Goal: Transaction & Acquisition: Purchase product/service

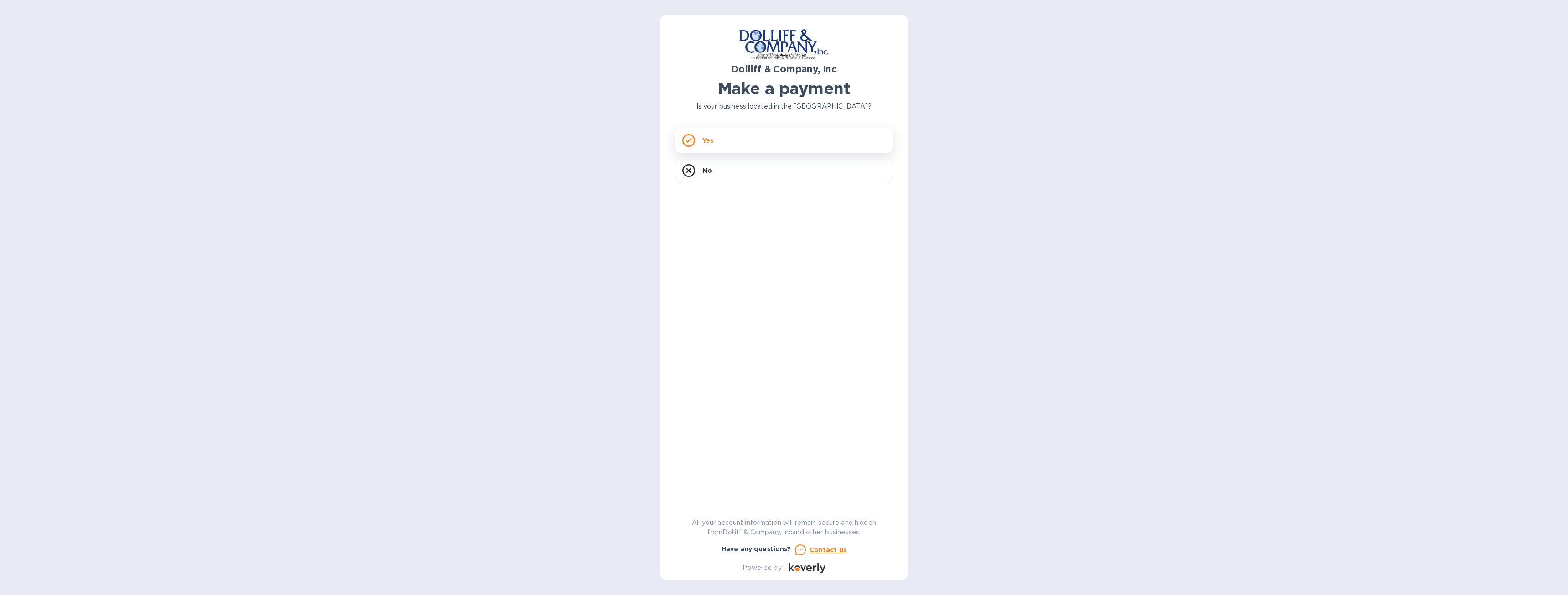
click at [711, 142] on p "Yes" at bounding box center [707, 140] width 11 height 9
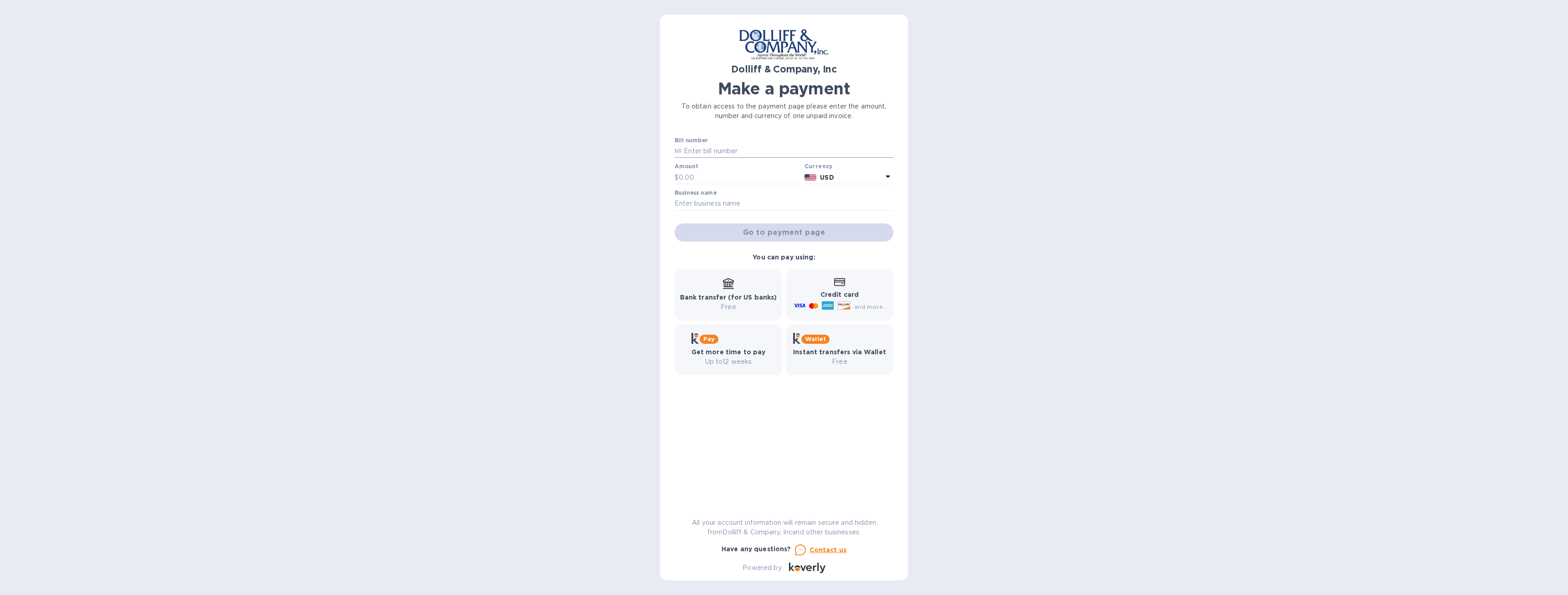
click at [893, 151] on div at bounding box center [893, 151] width 0 height 0
click at [1069, 162] on div "Dolliff & Company, Inc Make a payment To obtain access to the payment page plea…" at bounding box center [784, 297] width 1568 height 595
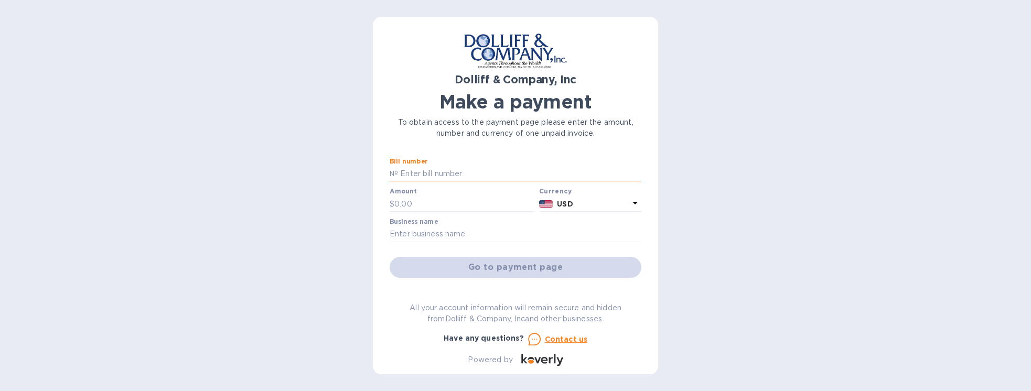
click at [420, 169] on input "text" at bounding box center [519, 174] width 243 height 16
paste input "876483"
type input "876483"
click at [424, 211] on input "text" at bounding box center [465, 204] width 141 height 16
paste input "5,824.80"
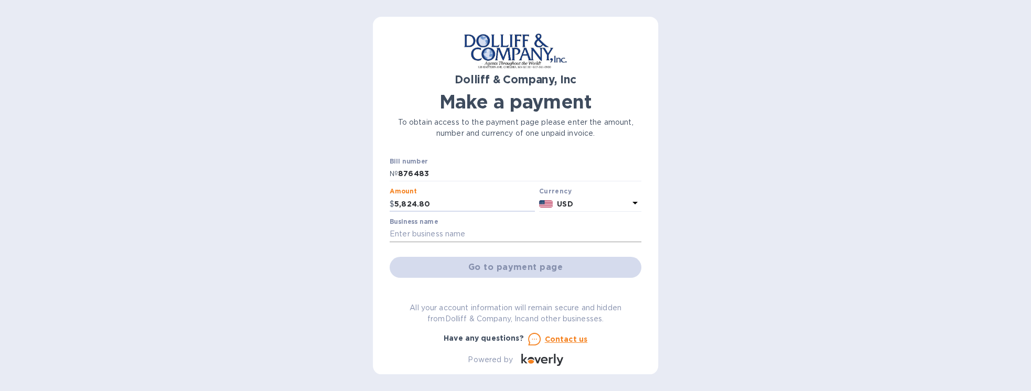
type input "5,824.80"
click at [542, 229] on input "text" at bounding box center [516, 235] width 252 height 16
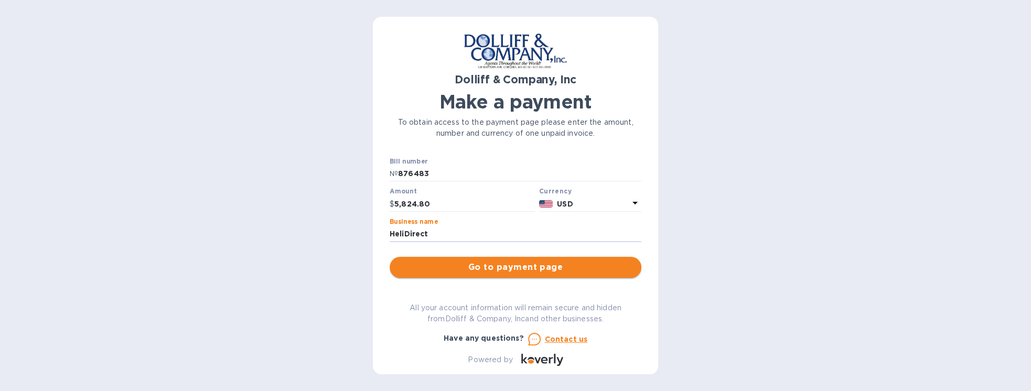
type input "HeliDirect"
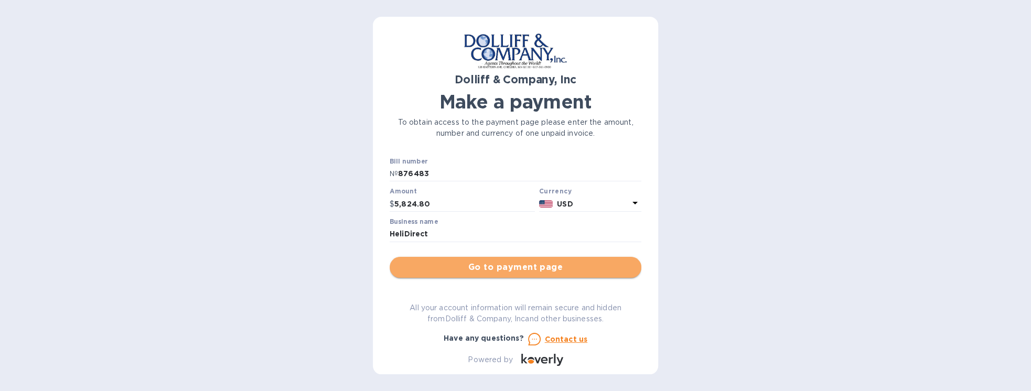
click at [519, 262] on span "Go to payment page" at bounding box center [515, 267] width 235 height 13
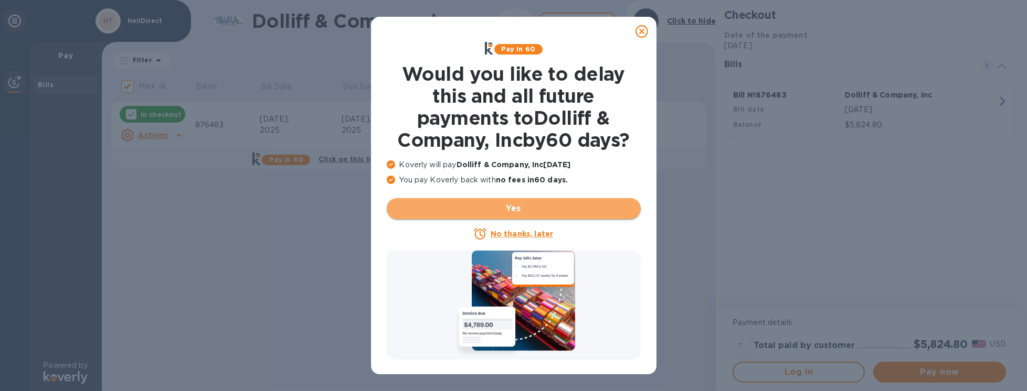
click at [566, 200] on button "Yes" at bounding box center [514, 208] width 254 height 21
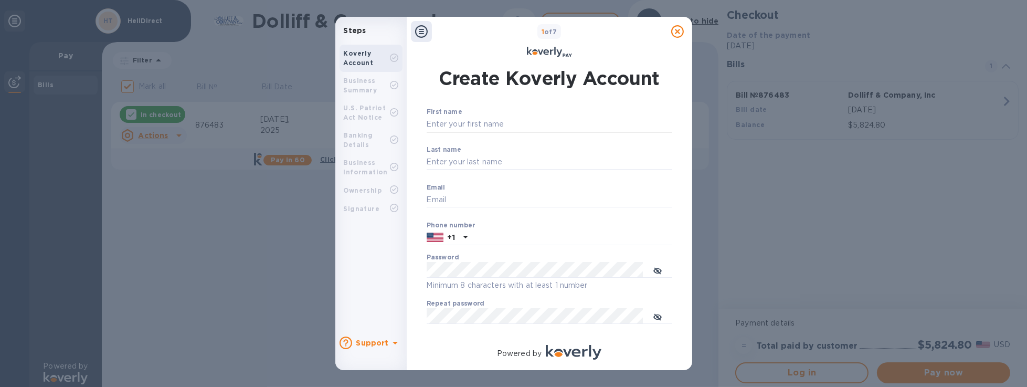
type input "[PERSON_NAME][EMAIL_ADDRESS][DOMAIN_NAME]"
click at [519, 125] on input "First name" at bounding box center [550, 124] width 246 height 16
type input "[PERSON_NAME]"
type input "Le"
click at [514, 124] on input "[PERSON_NAME]" at bounding box center [550, 124] width 246 height 16
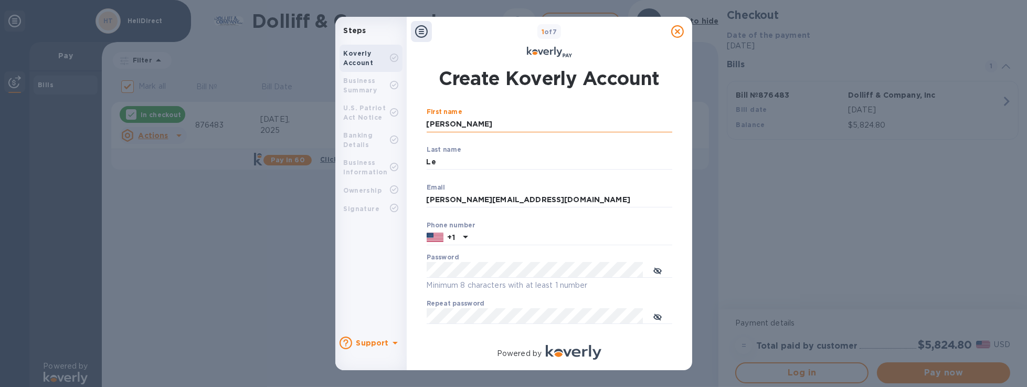
click at [514, 124] on input "[PERSON_NAME]" at bounding box center [550, 124] width 246 height 16
type input "Minh"
click at [496, 233] on input "text" at bounding box center [572, 238] width 200 height 16
type input "6177555448"
click at [492, 261] on div "Password Minimum 8 characters with at least 1 number" at bounding box center [550, 272] width 246 height 38
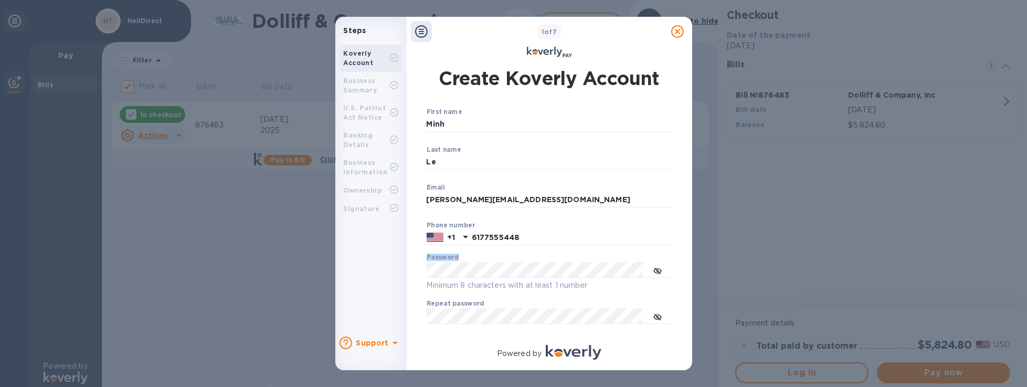
click at [492, 261] on div "Password Minimum 8 characters with at least 1 number" at bounding box center [550, 272] width 246 height 38
click at [569, 299] on div "First name [PERSON_NAME] ​ Last name Le ​ Email [PERSON_NAME][EMAIL_ADDRESS][DO…" at bounding box center [550, 222] width 246 height 229
click at [563, 222] on div "Phone number [PHONE_NUMBER]" at bounding box center [550, 233] width 246 height 24
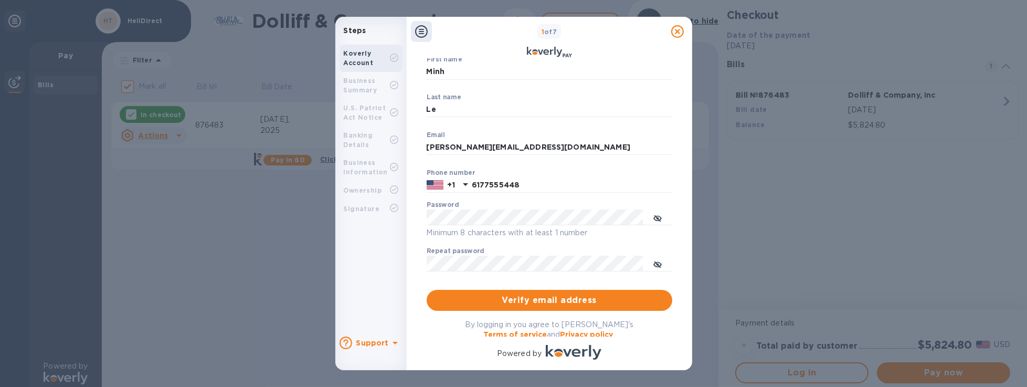
scroll to position [60, 0]
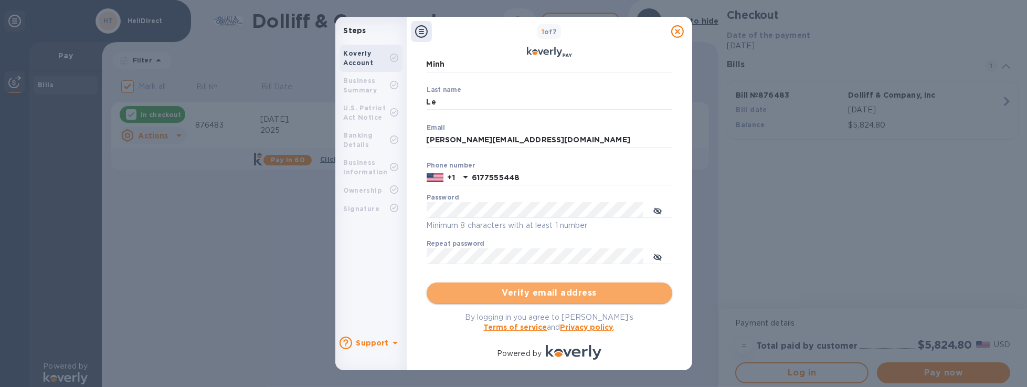
click at [550, 290] on span "Verify email address" at bounding box center [549, 292] width 229 height 13
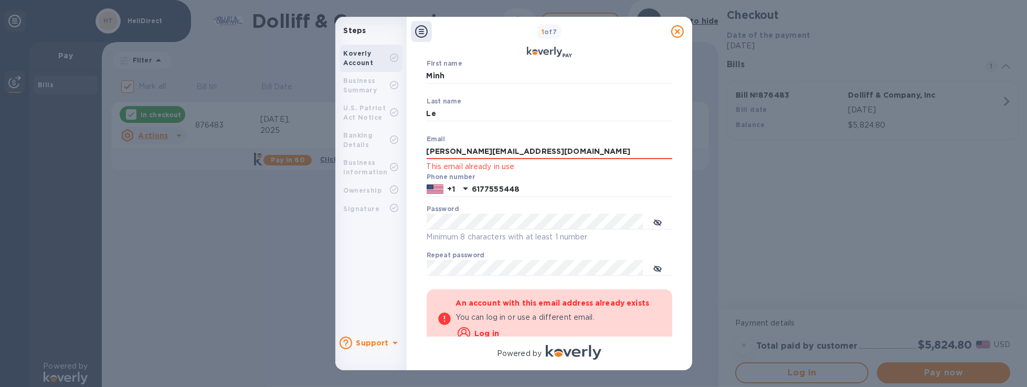
scroll to position [90, 0]
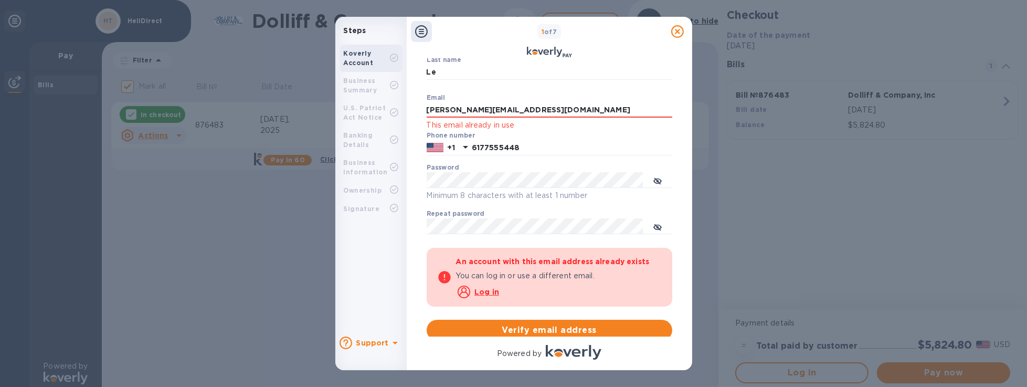
click at [491, 288] on u "Log in" at bounding box center [486, 291] width 25 height 8
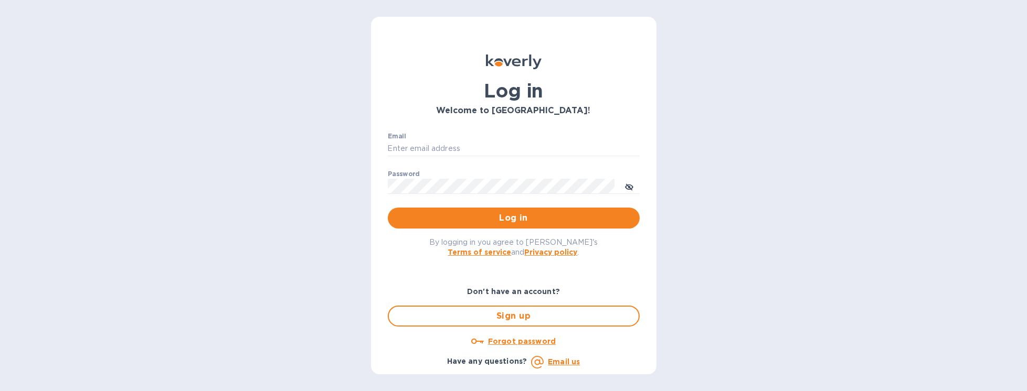
type input "[PERSON_NAME][EMAIL_ADDRESS][DOMAIN_NAME]"
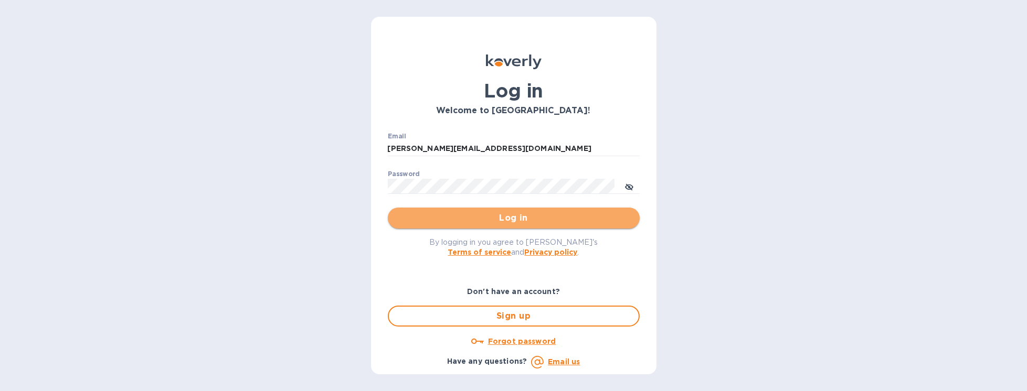
click at [525, 220] on span "Log in" at bounding box center [513, 218] width 235 height 13
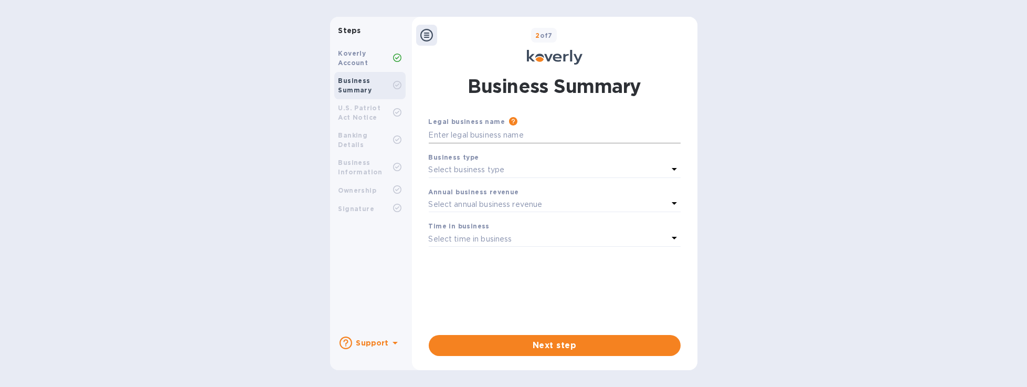
click at [520, 133] on input "text" at bounding box center [555, 135] width 252 height 16
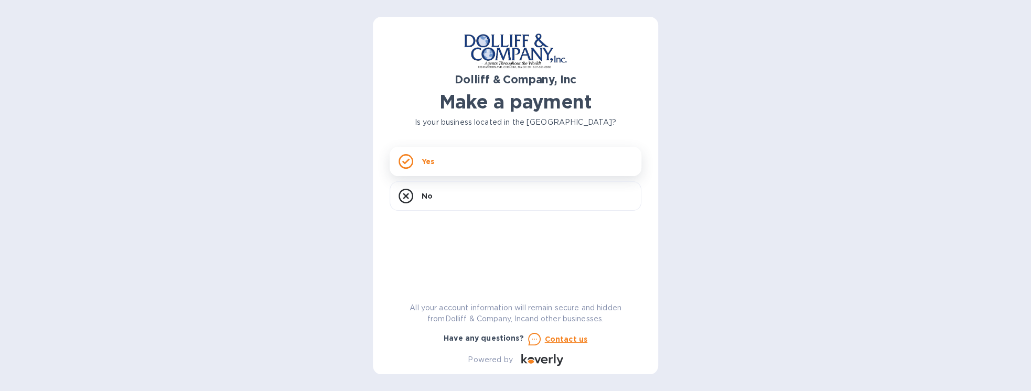
click at [447, 158] on div "Yes" at bounding box center [516, 161] width 252 height 29
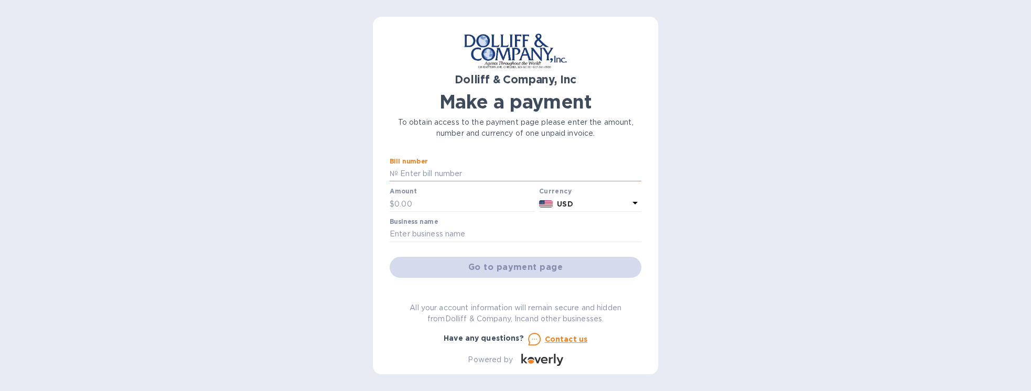
click at [428, 168] on input "text" at bounding box center [519, 174] width 243 height 16
paste input "876483"
type input "876483"
click at [417, 211] on input "text" at bounding box center [465, 204] width 141 height 16
paste input "5,824.80"
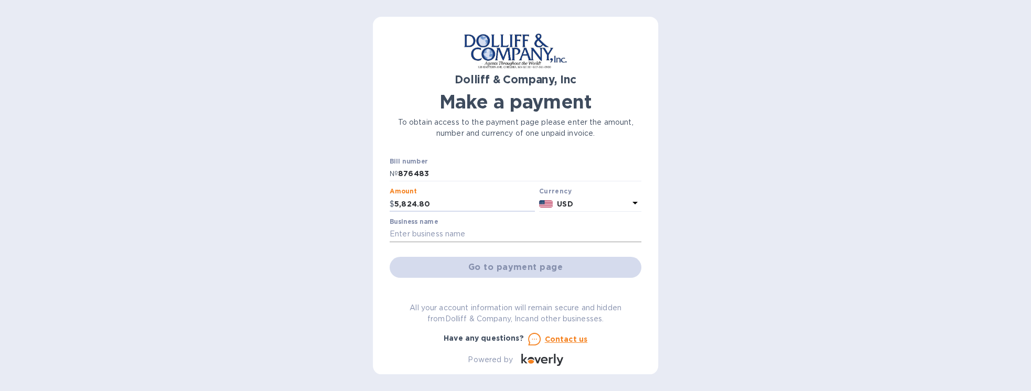
type input "5,824.80"
click at [466, 229] on input "text" at bounding box center [516, 235] width 252 height 16
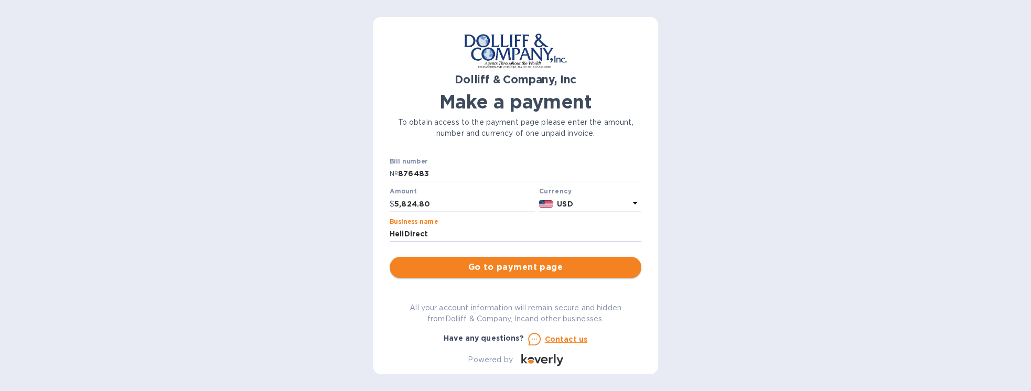
type input "HeliDirect"
click at [433, 263] on span "Go to payment page" at bounding box center [515, 267] width 235 height 13
